Goal: Information Seeking & Learning: Learn about a topic

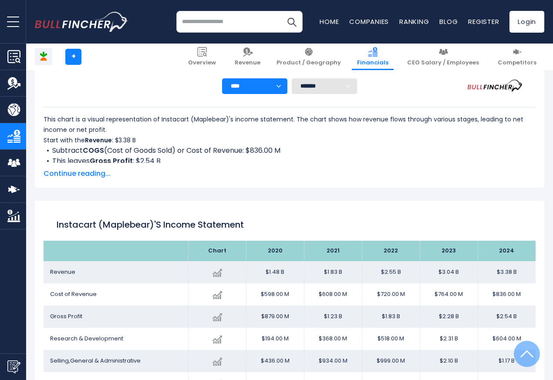
scroll to position [471, 0]
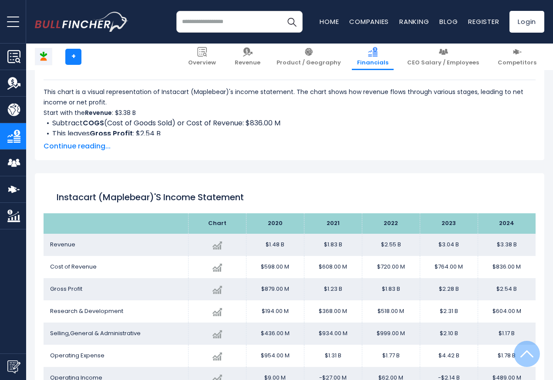
scroll to position [471, 0]
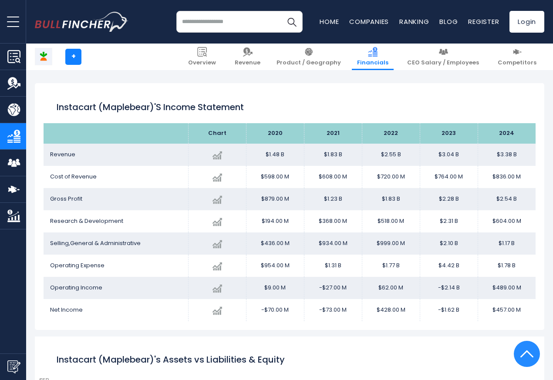
scroll to position [471, 0]
